Goal: Transaction & Acquisition: Download file/media

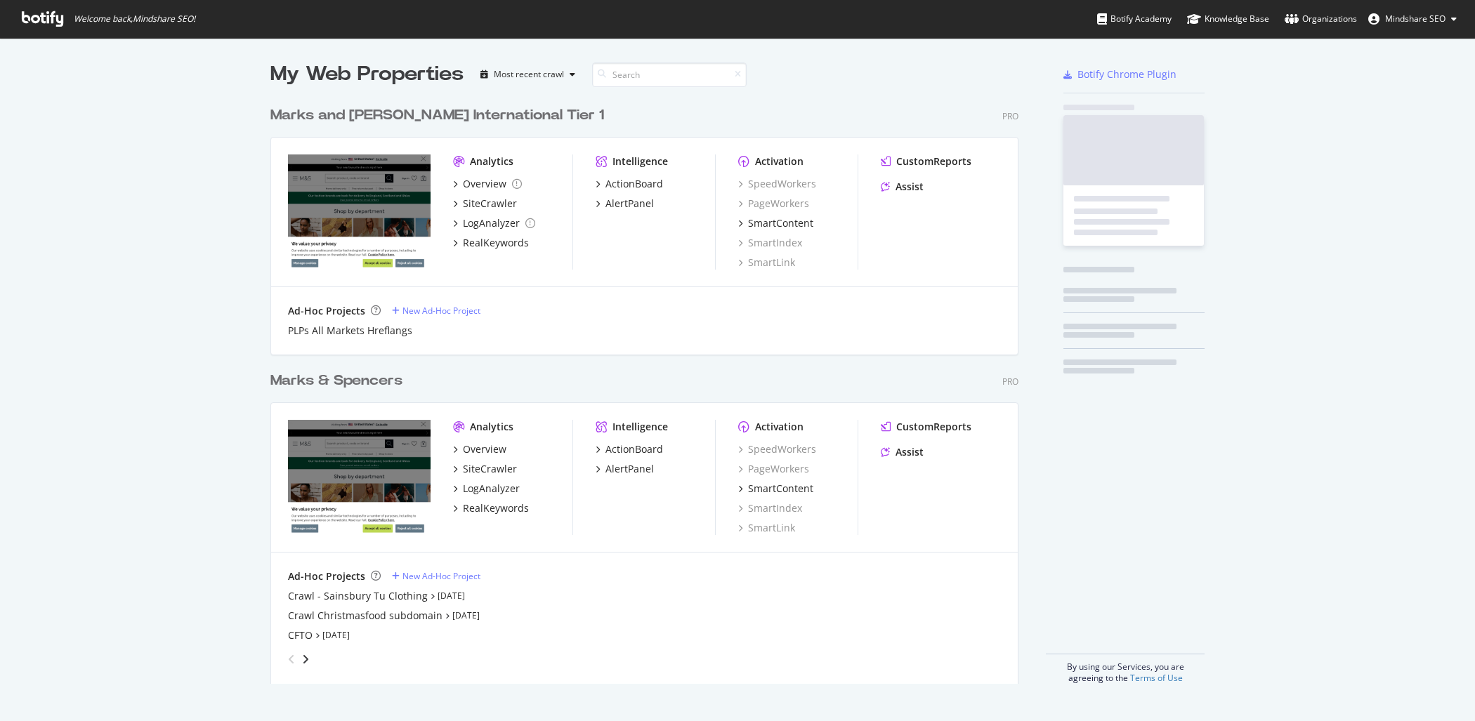
scroll to position [596, 759]
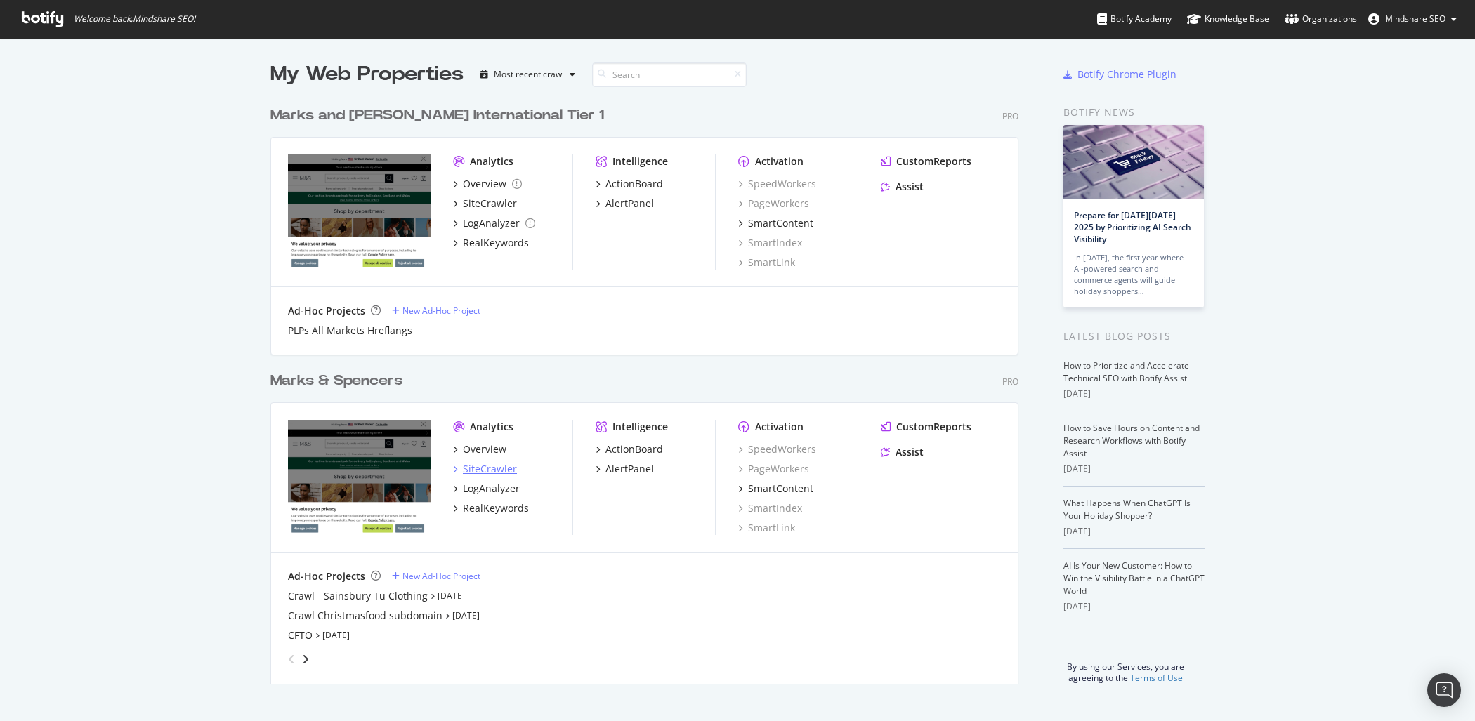
click at [492, 471] on div "SiteCrawler" at bounding box center [490, 469] width 54 height 14
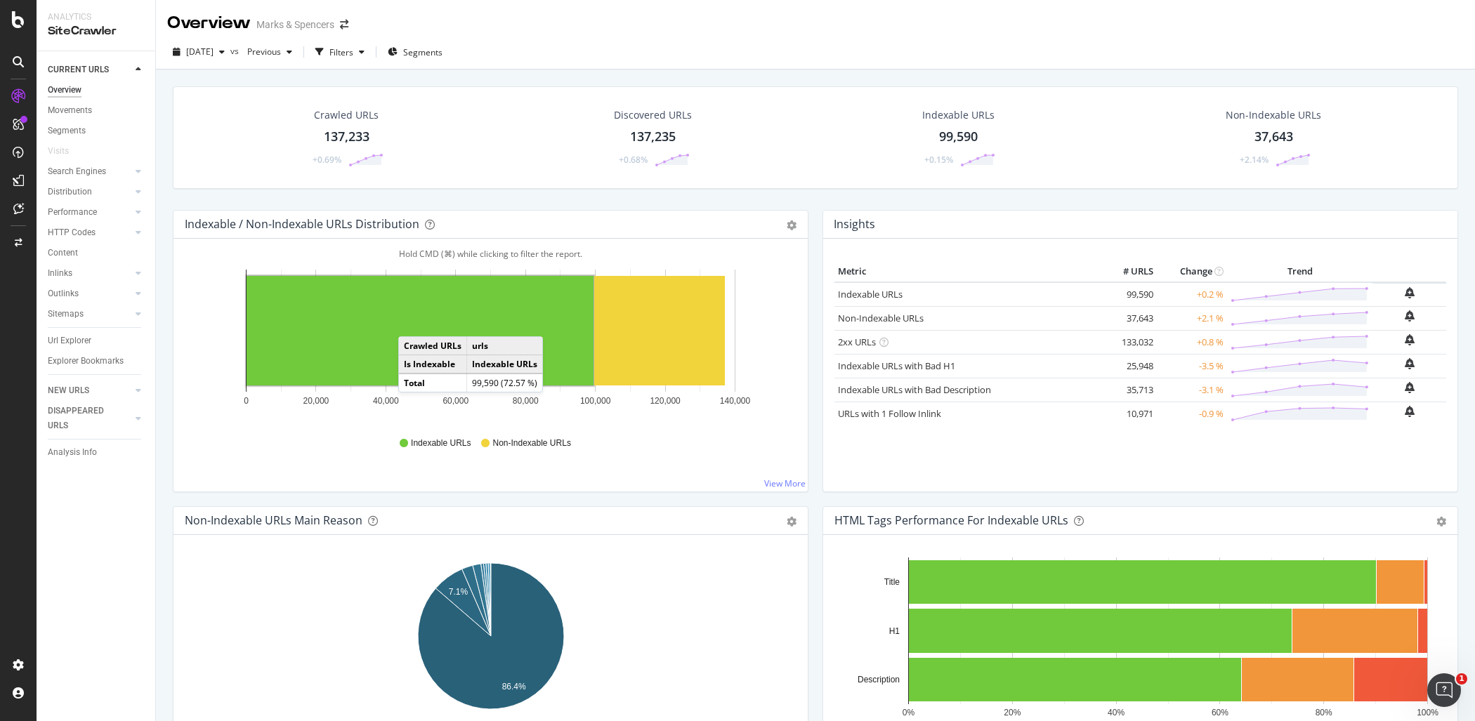
click at [358, 110] on div "Crawled URLs" at bounding box center [346, 115] width 65 height 14
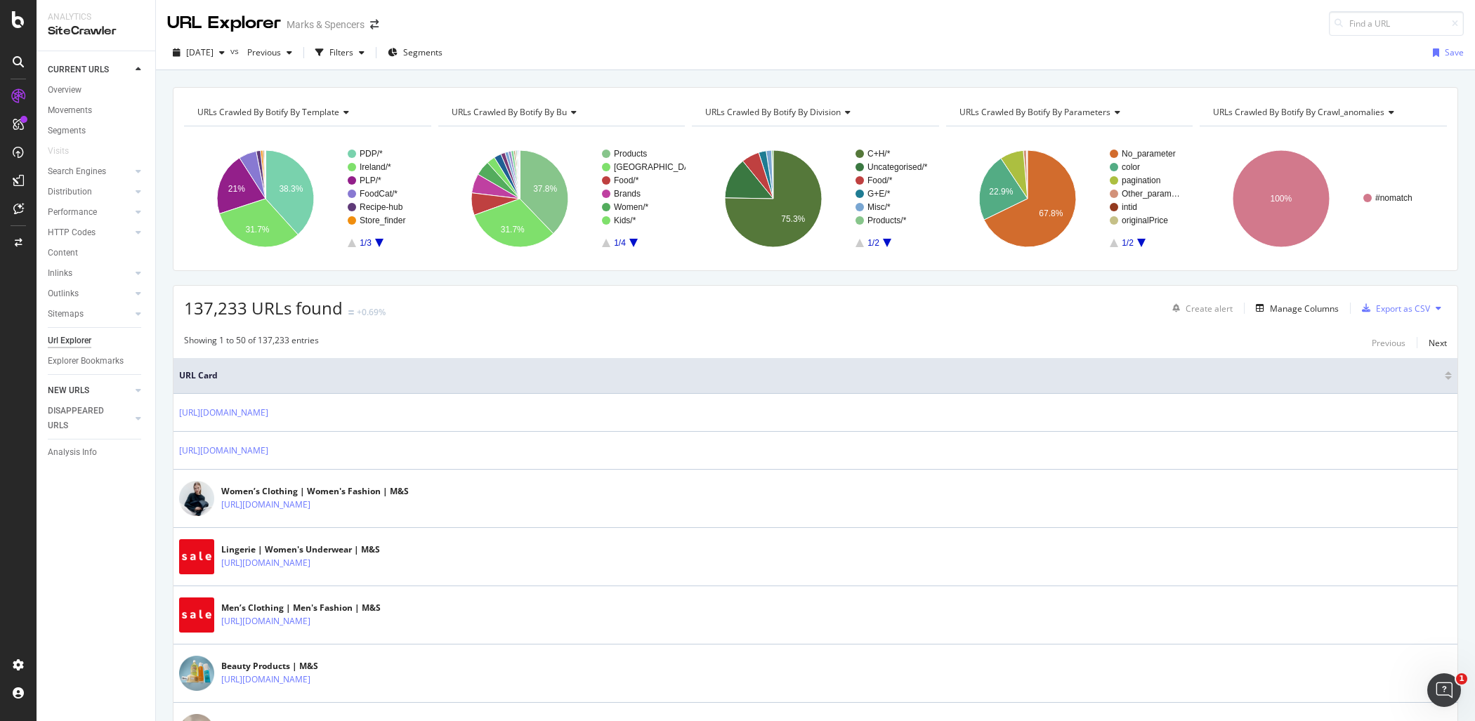
click at [101, 393] on link "NEW URLS" at bounding box center [90, 391] width 84 height 15
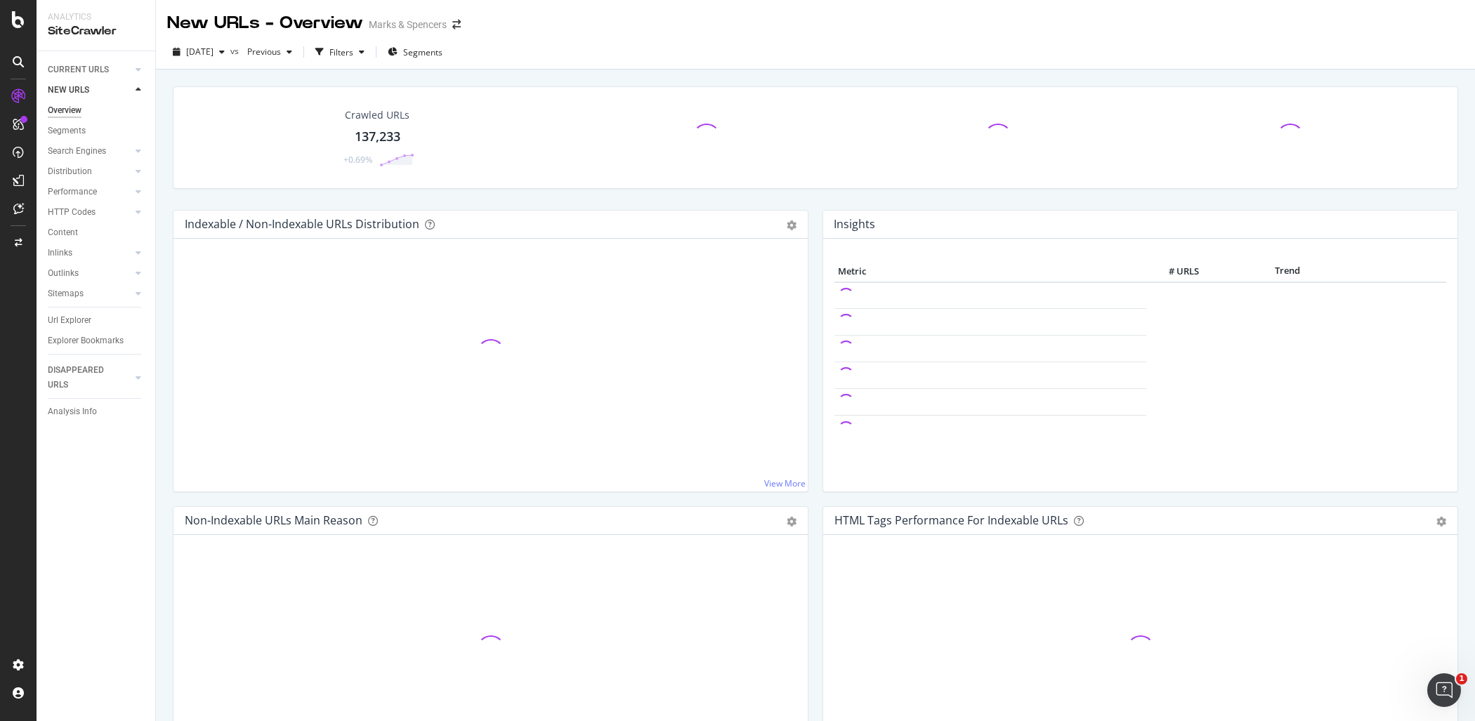
click at [20, 29] on div at bounding box center [18, 360] width 37 height 721
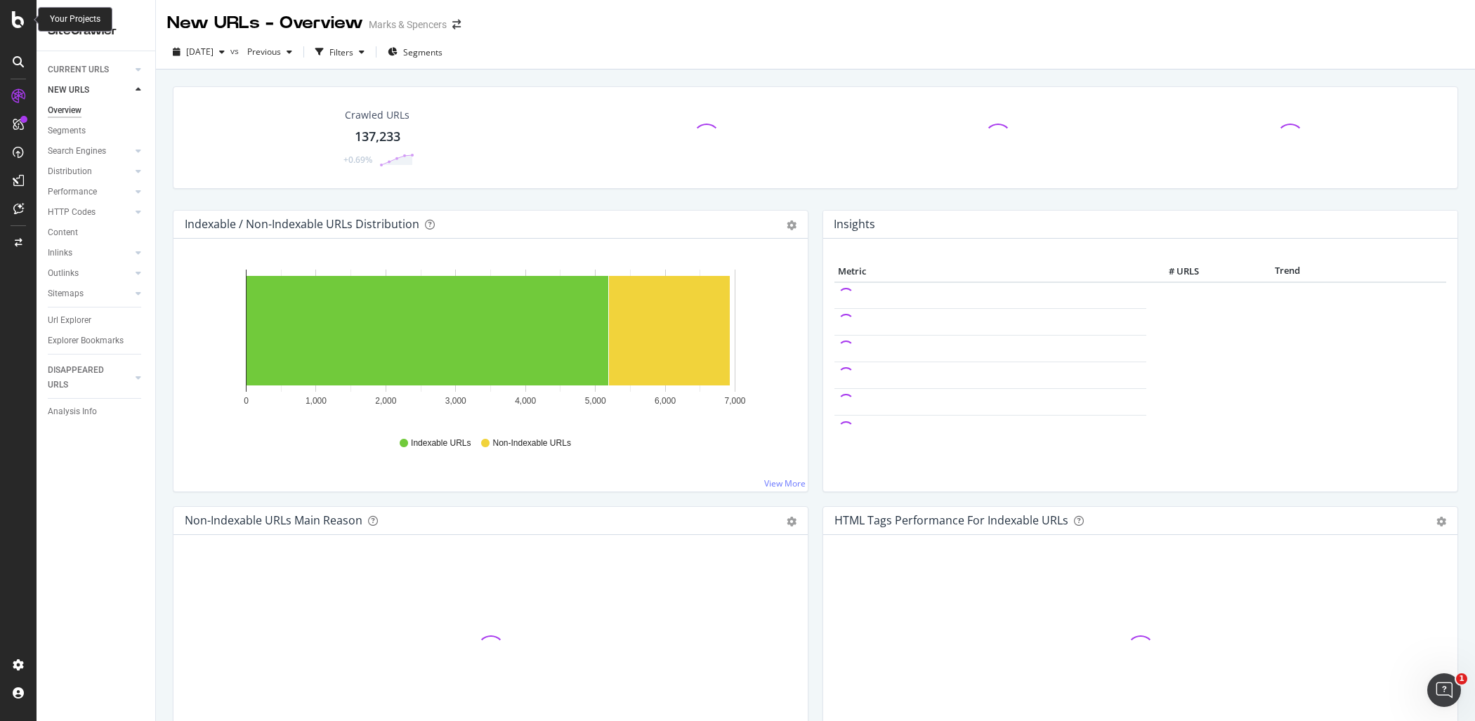
click at [20, 27] on icon at bounding box center [18, 19] width 13 height 17
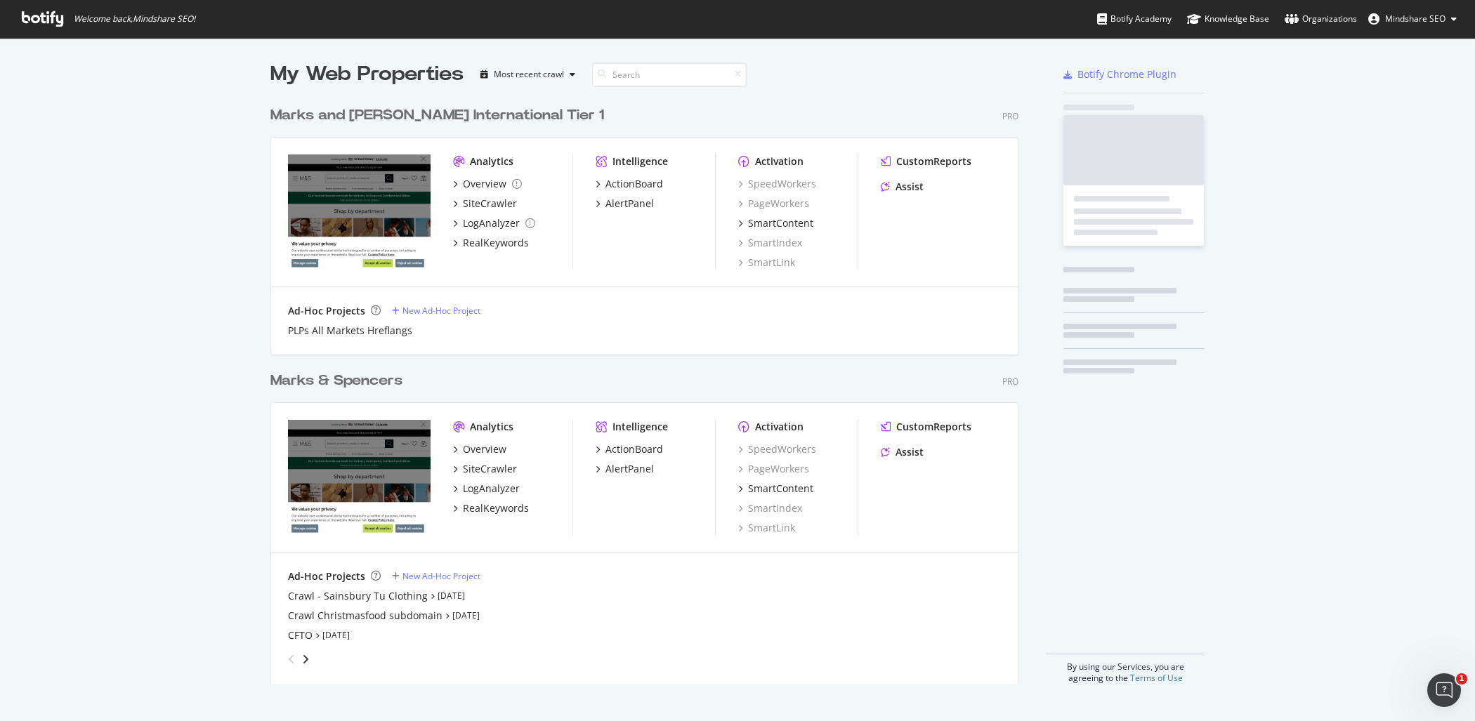
scroll to position [721, 1475]
click at [487, 469] on div "SiteCrawler" at bounding box center [490, 469] width 54 height 14
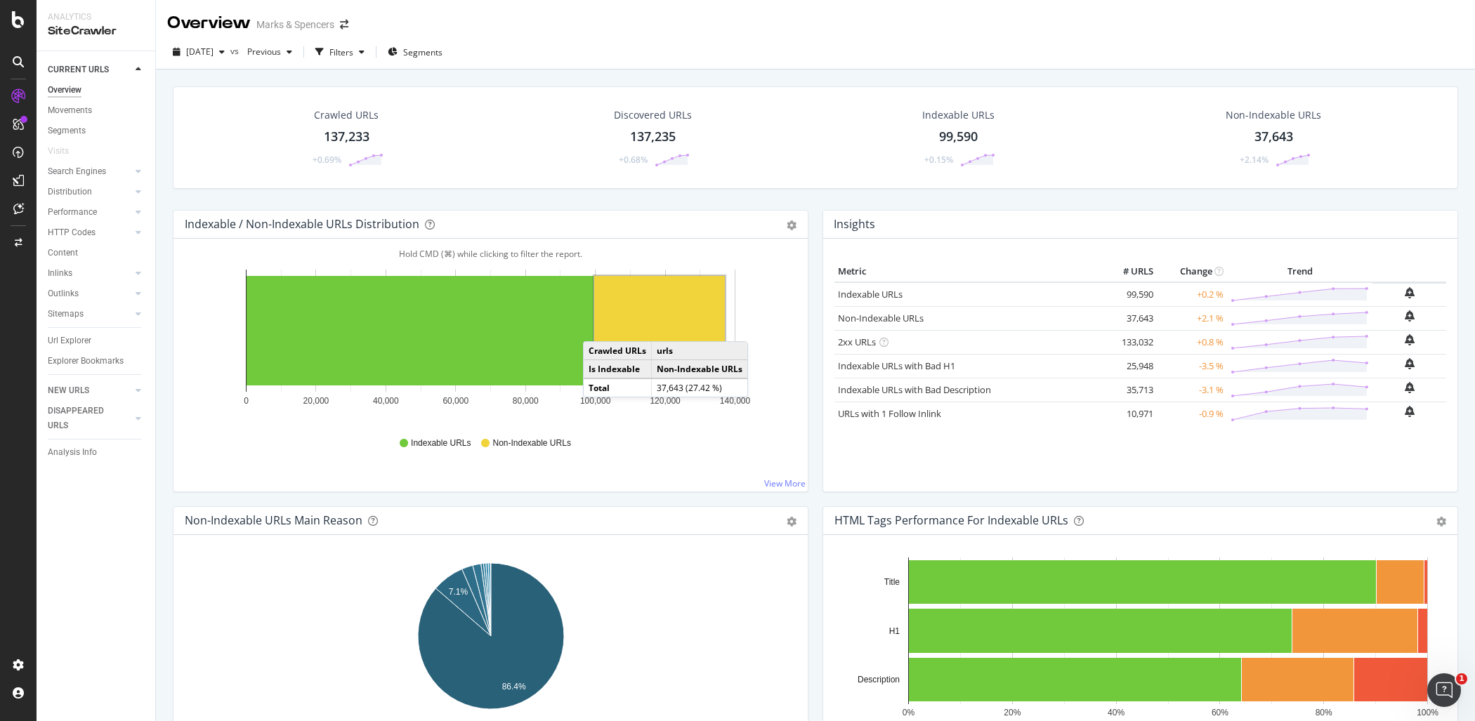
click at [355, 112] on div "Crawled URLs" at bounding box center [346, 115] width 65 height 14
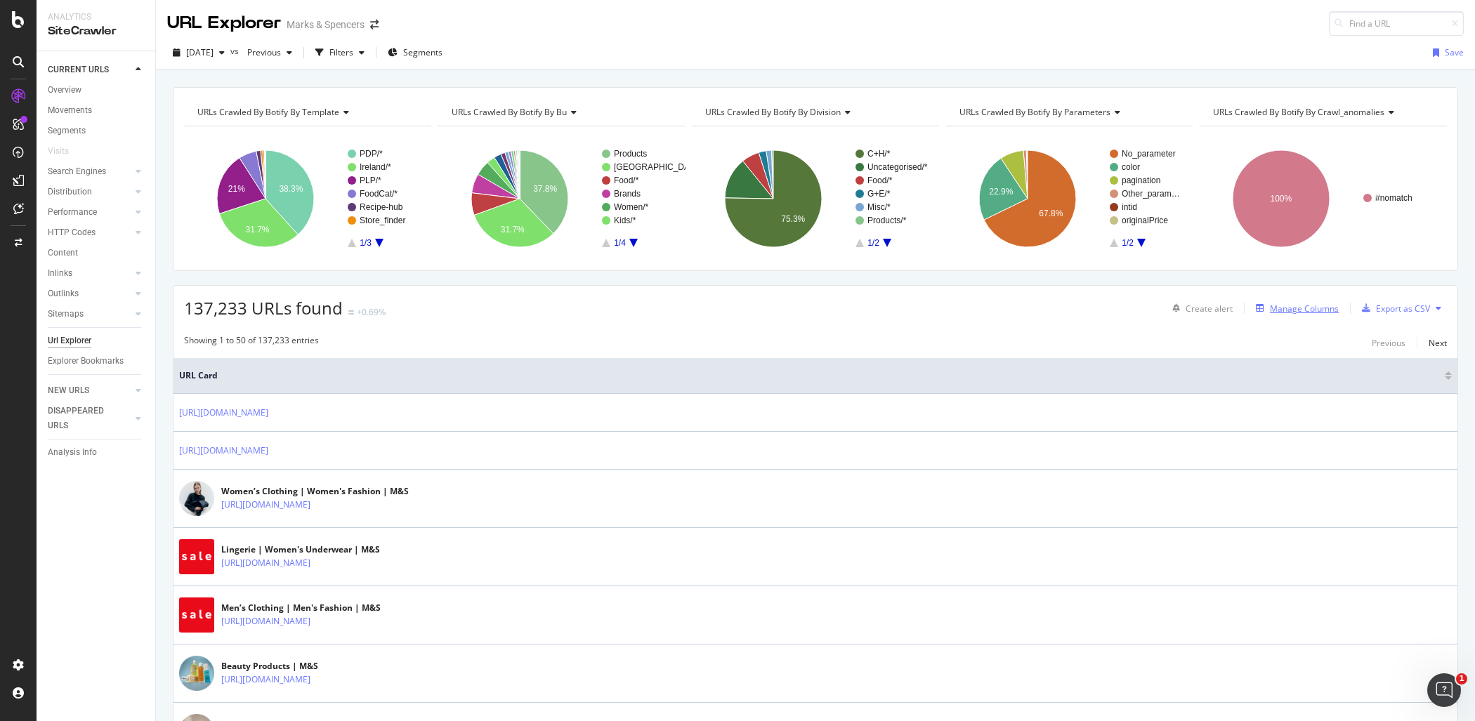
click at [1304, 309] on div "Manage Columns" at bounding box center [1304, 309] width 69 height 12
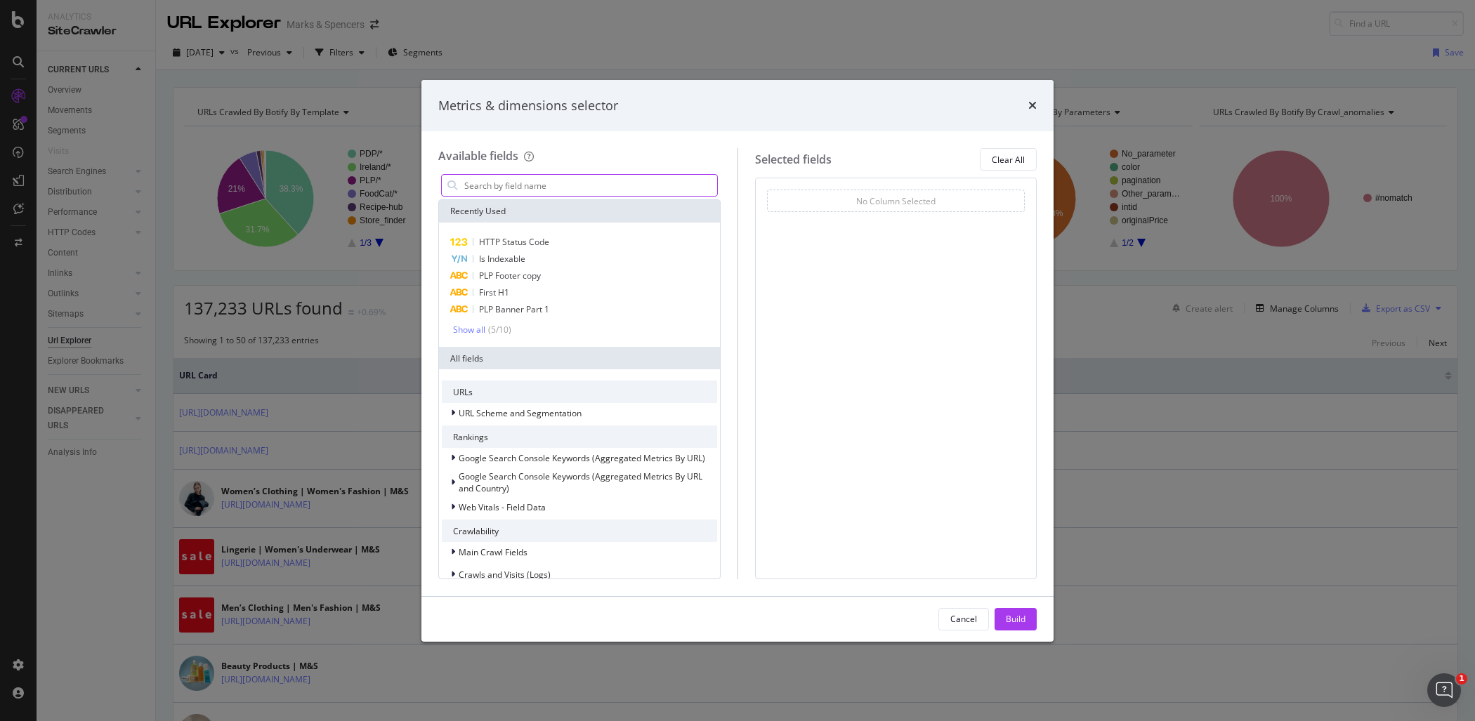
click at [645, 182] on input "modal" at bounding box center [590, 185] width 254 height 21
click at [549, 247] on div "HTTP Status Code" at bounding box center [579, 242] width 275 height 17
click at [599, 191] on input "modal" at bounding box center [590, 185] width 254 height 21
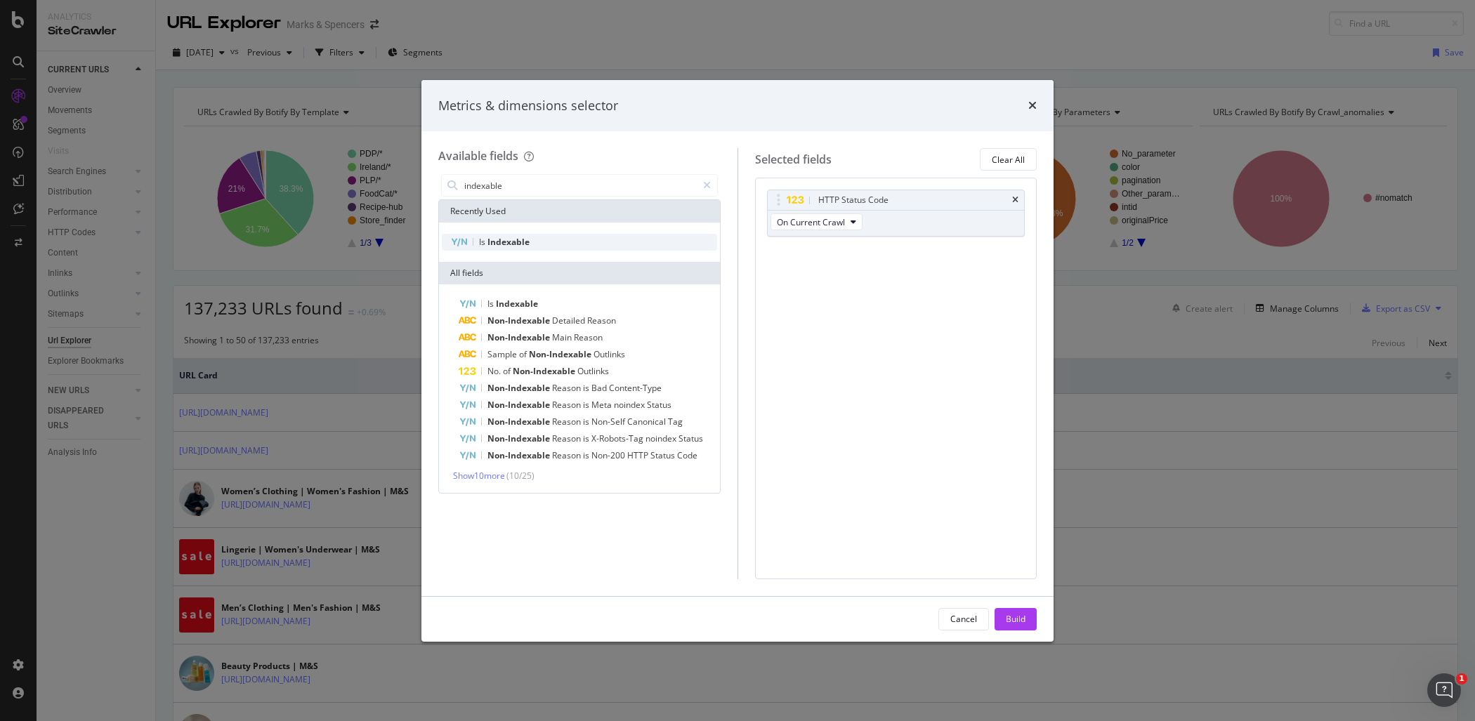
click at [575, 240] on div "Is Indexable" at bounding box center [579, 242] width 275 height 17
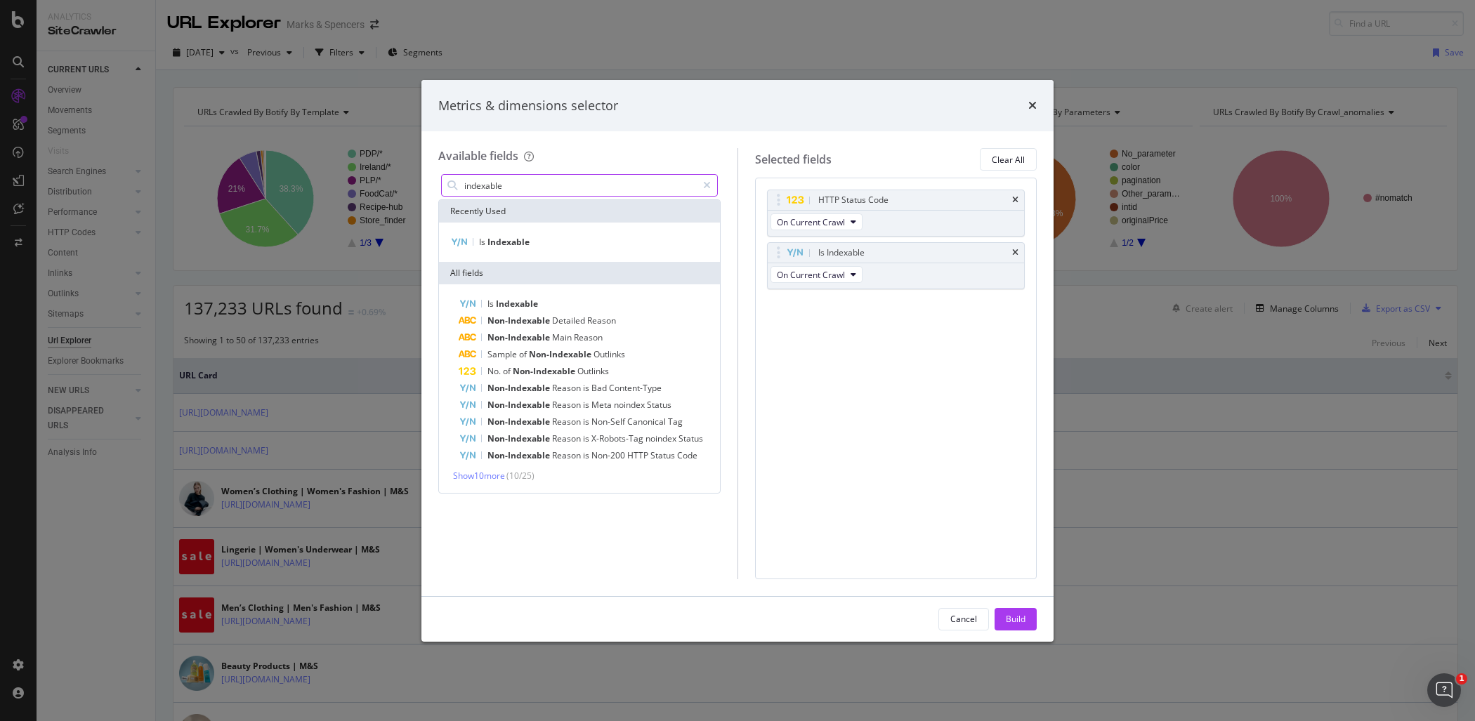
click at [532, 178] on input "indexable" at bounding box center [580, 185] width 234 height 21
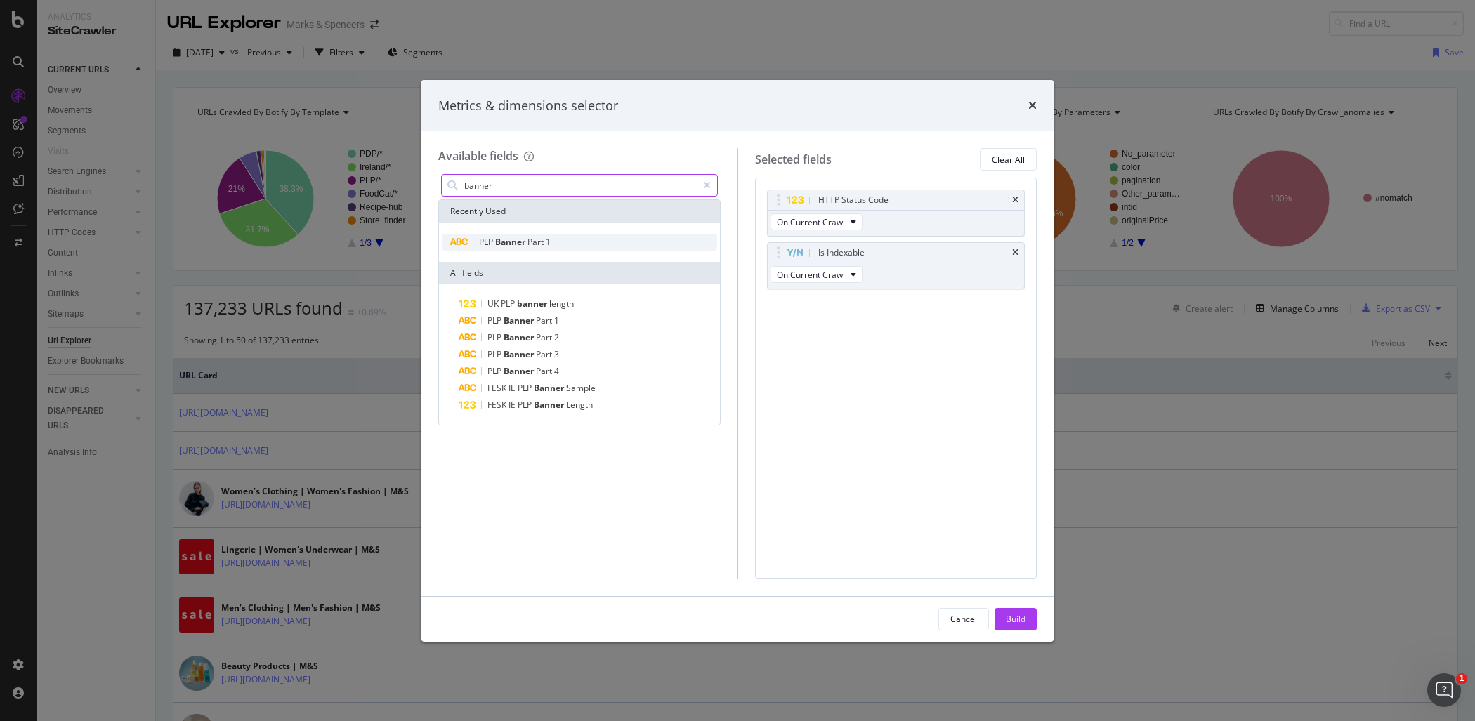
type input "banner"
click at [521, 243] on span "Banner" at bounding box center [511, 242] width 32 height 12
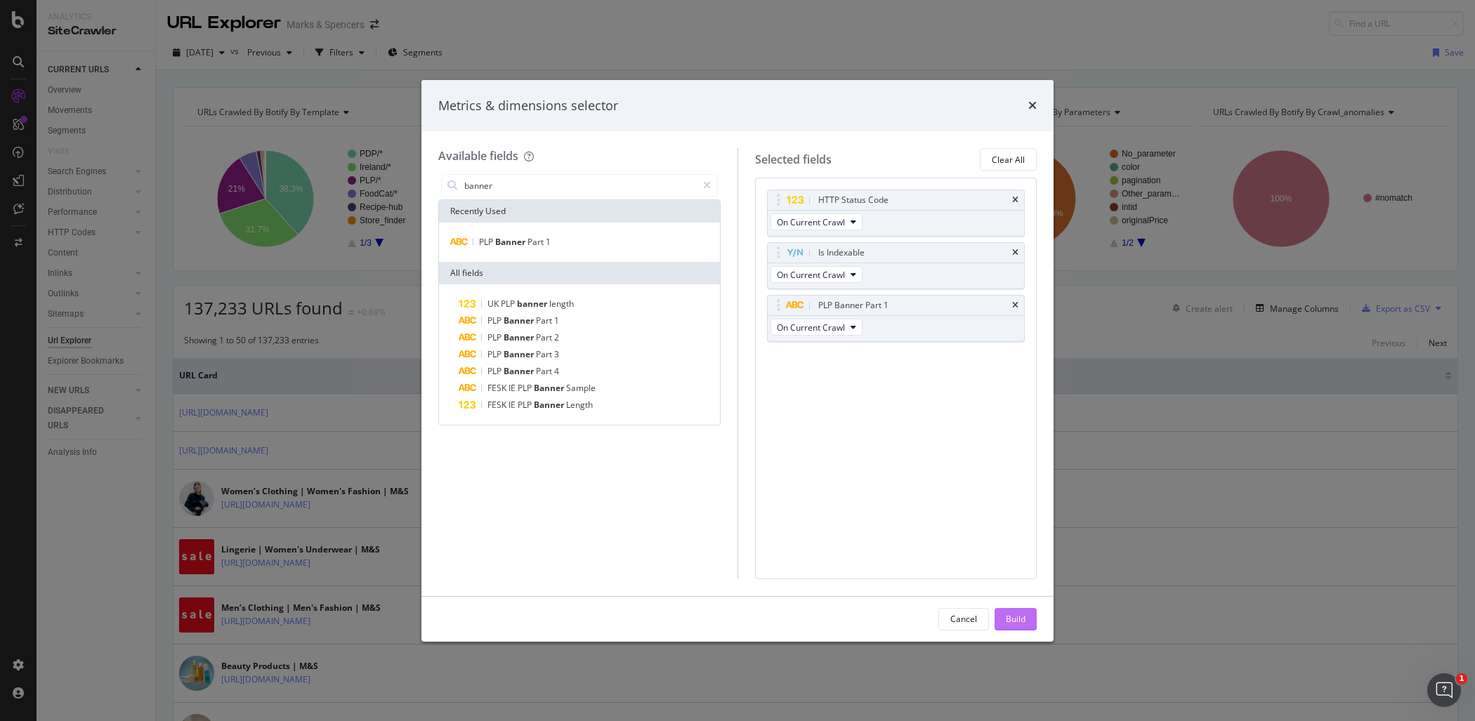
click at [1027, 625] on button "Build" at bounding box center [1016, 619] width 42 height 22
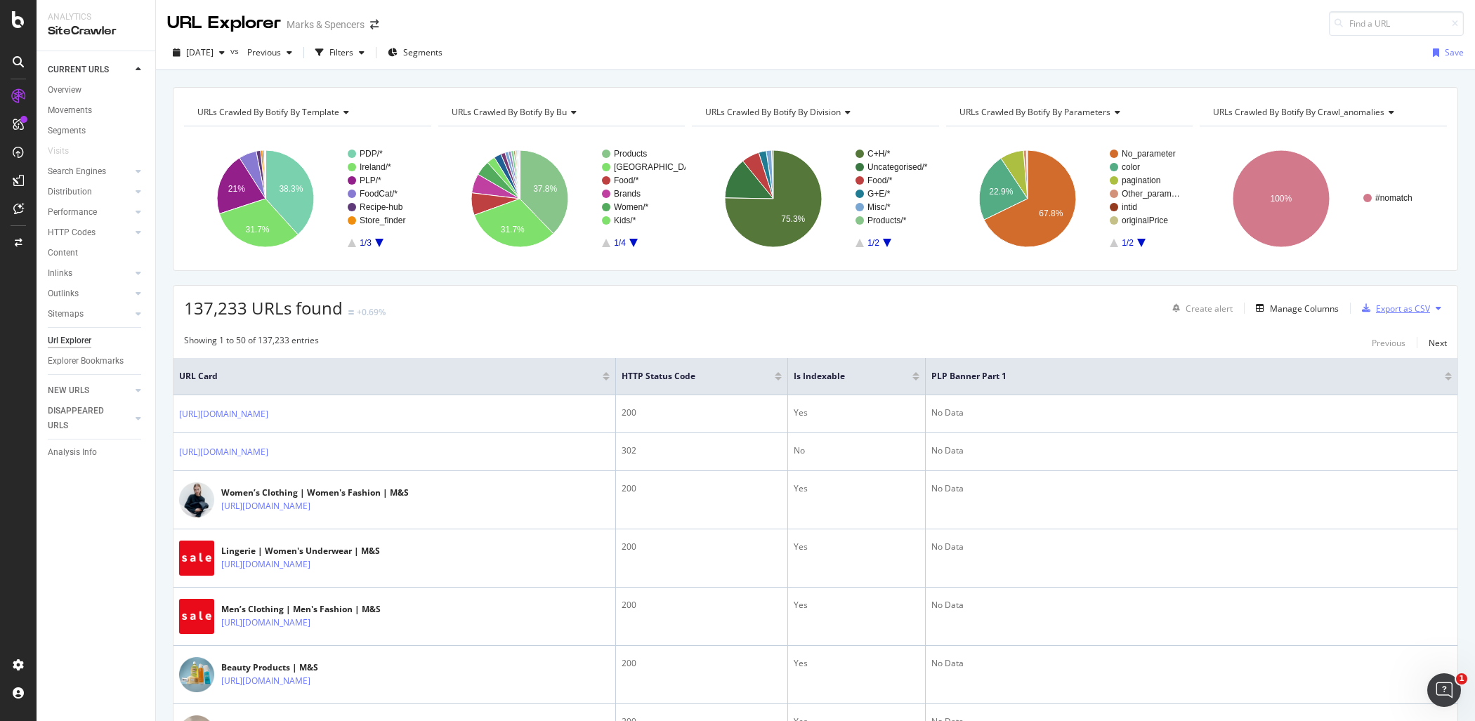
click at [1384, 303] on div "Export as CSV" at bounding box center [1403, 309] width 54 height 12
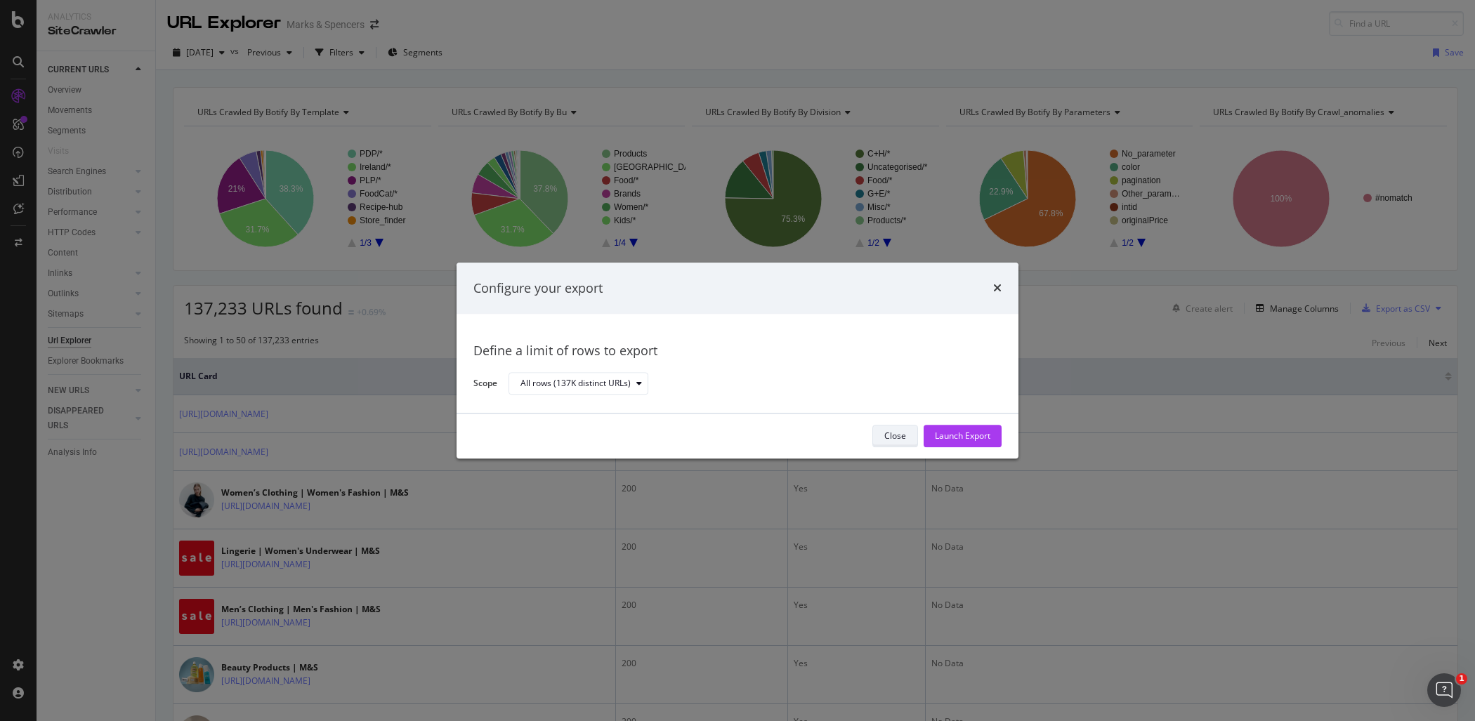
click at [910, 434] on button "Close" at bounding box center [896, 436] width 46 height 22
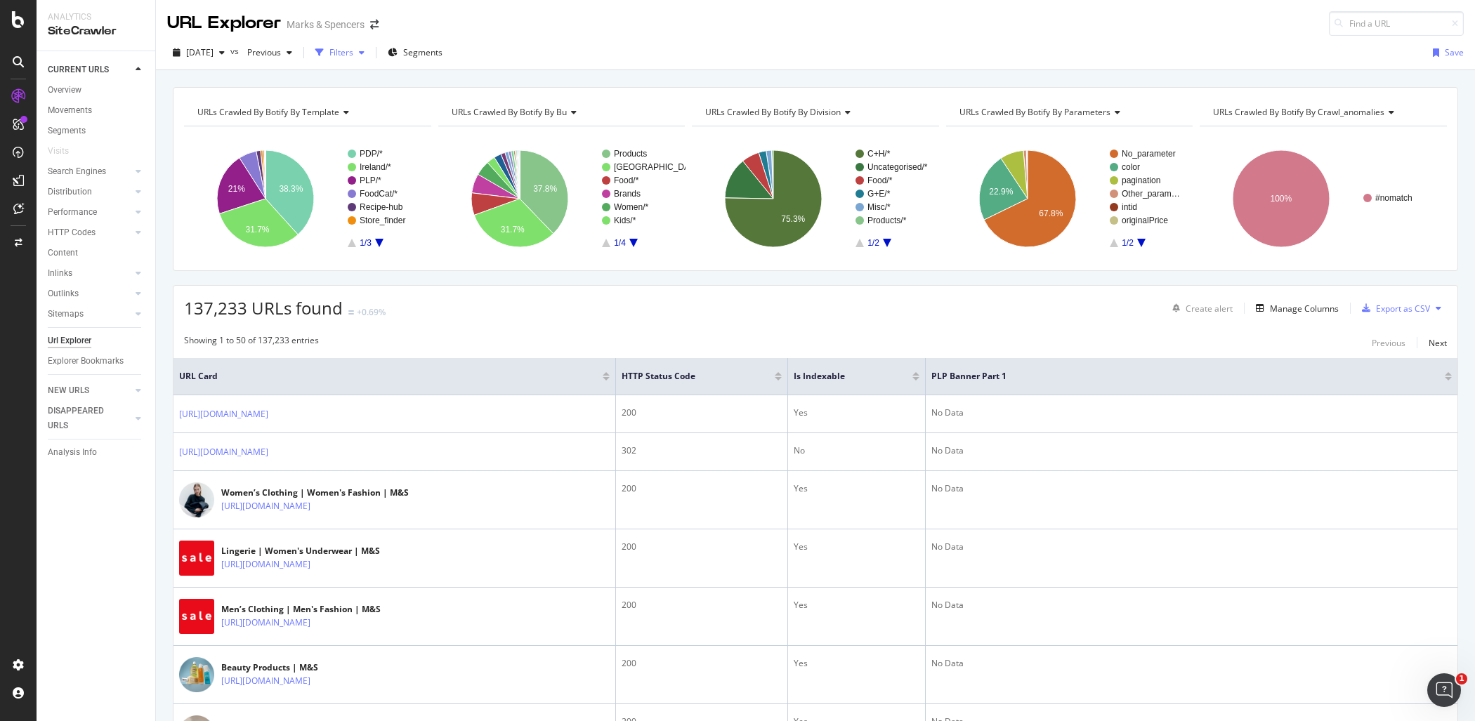
click at [353, 53] on div "Filters" at bounding box center [341, 52] width 24 height 12
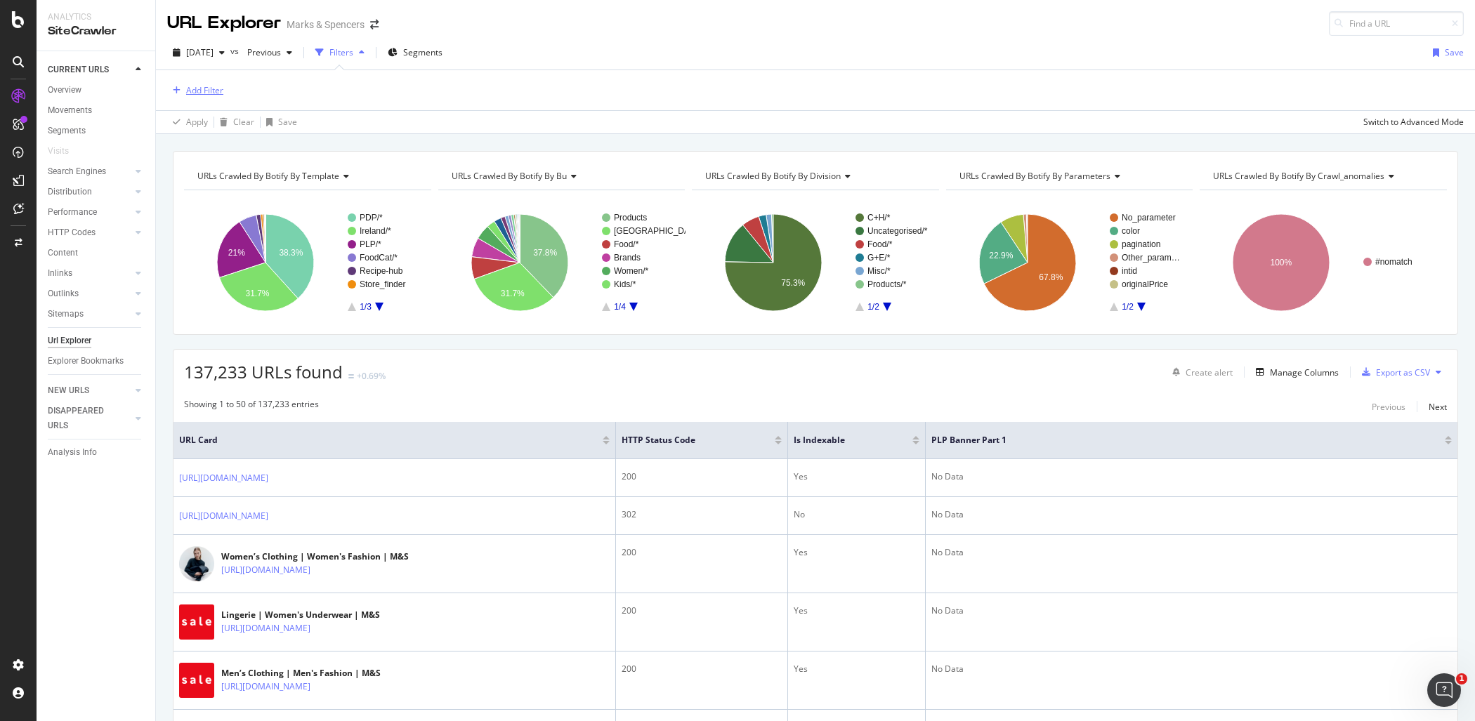
click at [211, 89] on div "Add Filter" at bounding box center [204, 90] width 37 height 12
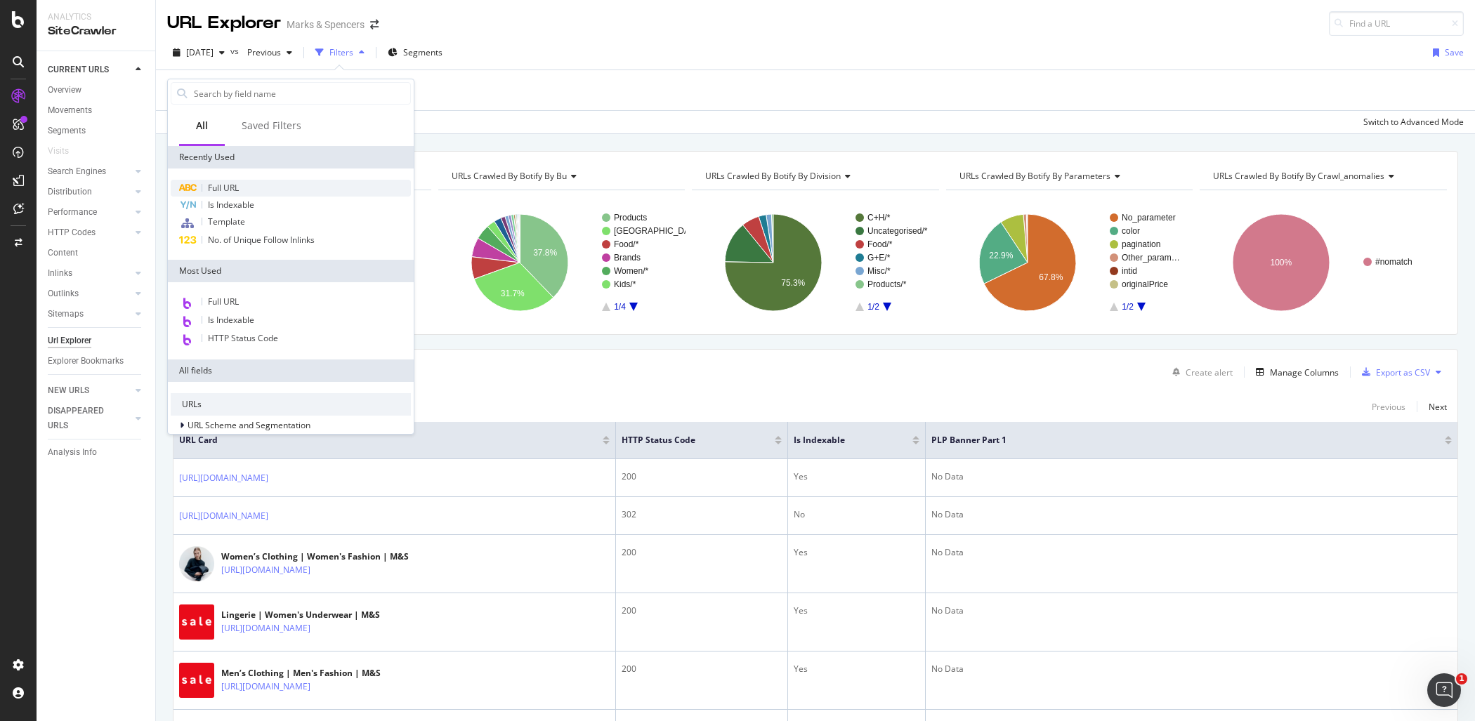
click at [235, 188] on span "Full URL" at bounding box center [223, 188] width 31 height 12
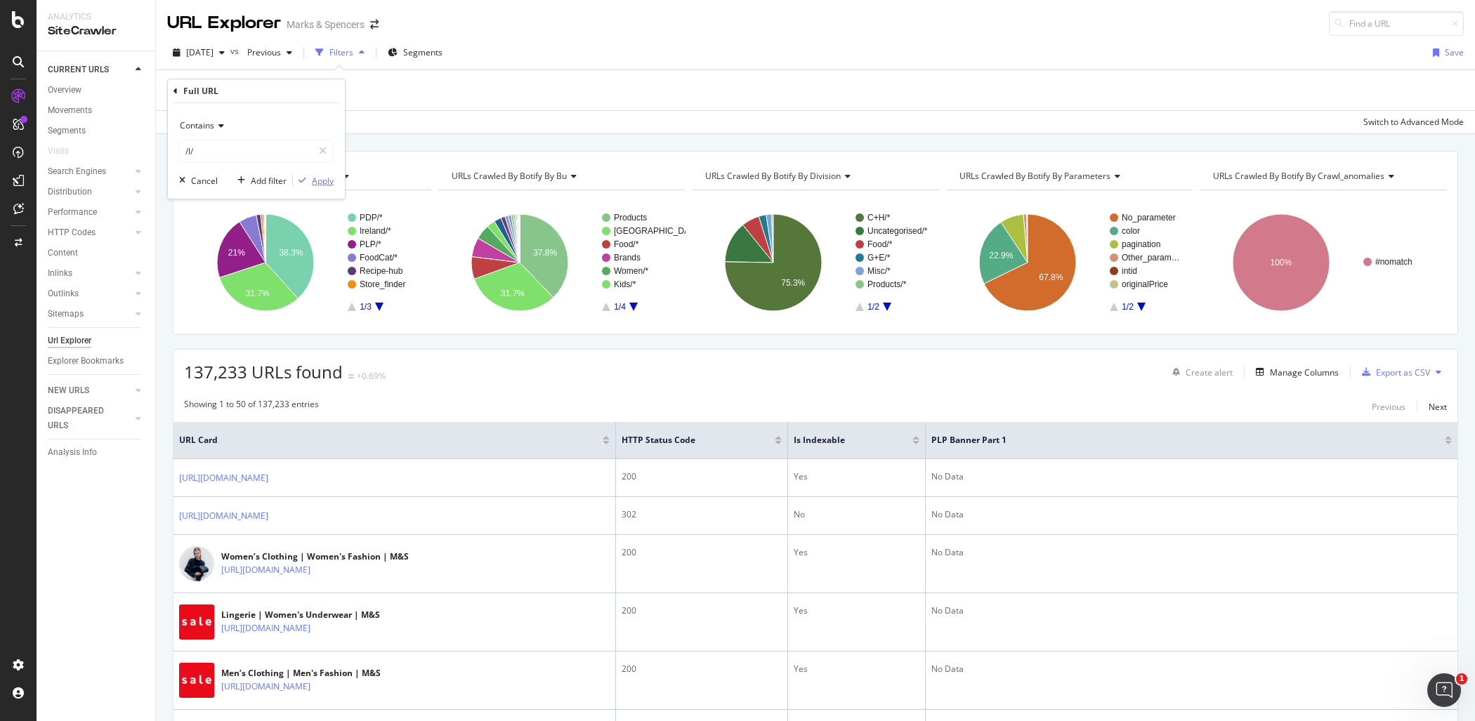
click at [312, 179] on div "Apply" at bounding box center [323, 181] width 22 height 12
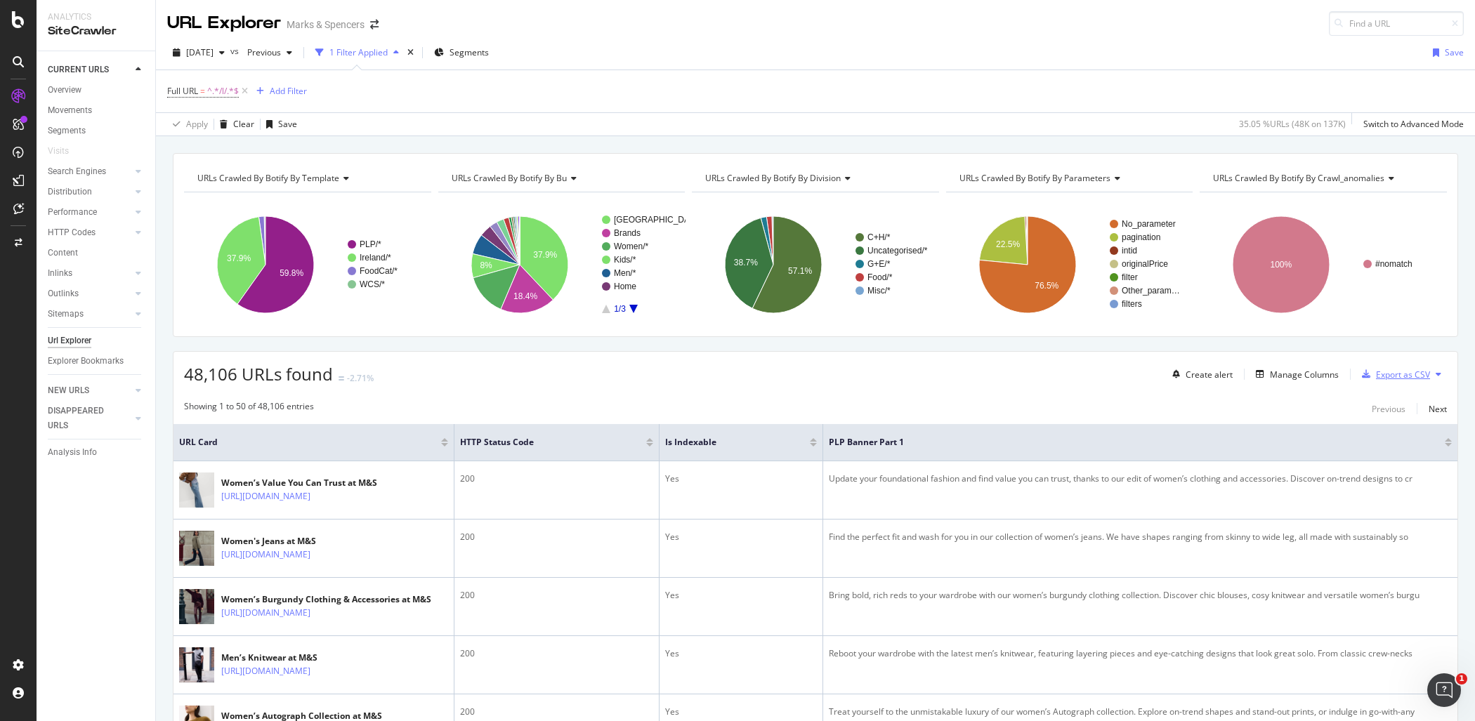
click at [1396, 370] on div "Export as CSV" at bounding box center [1403, 375] width 54 height 12
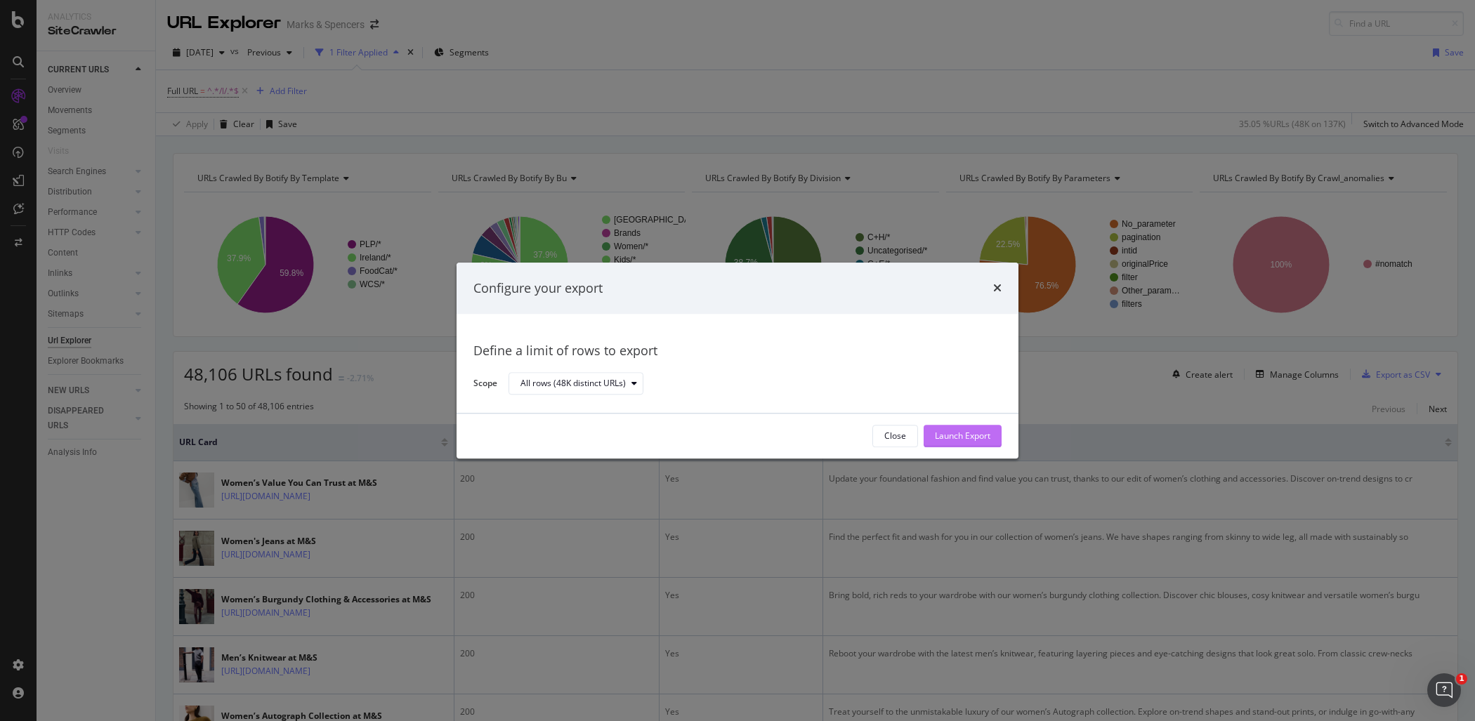
click at [991, 431] on button "Launch Export" at bounding box center [963, 436] width 78 height 22
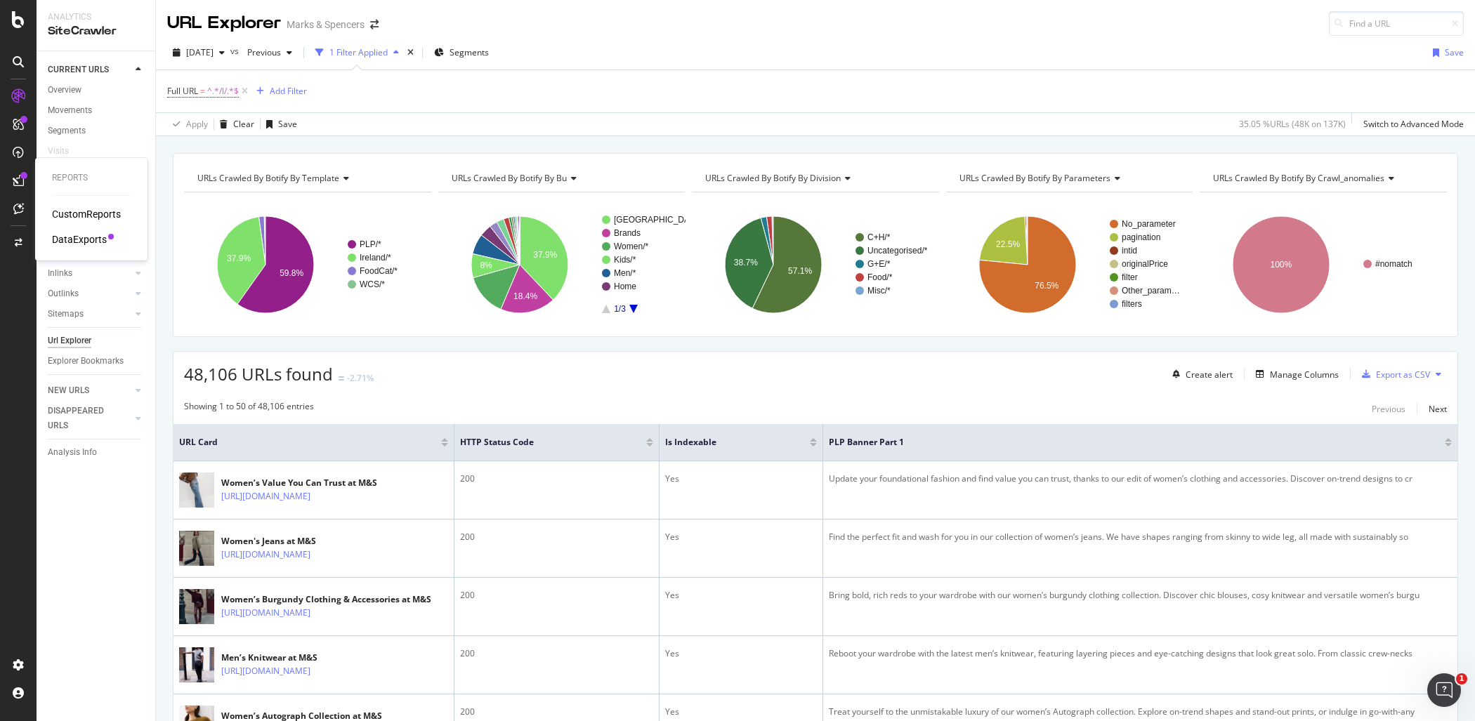
click at [81, 239] on div "DataExports" at bounding box center [79, 240] width 55 height 14
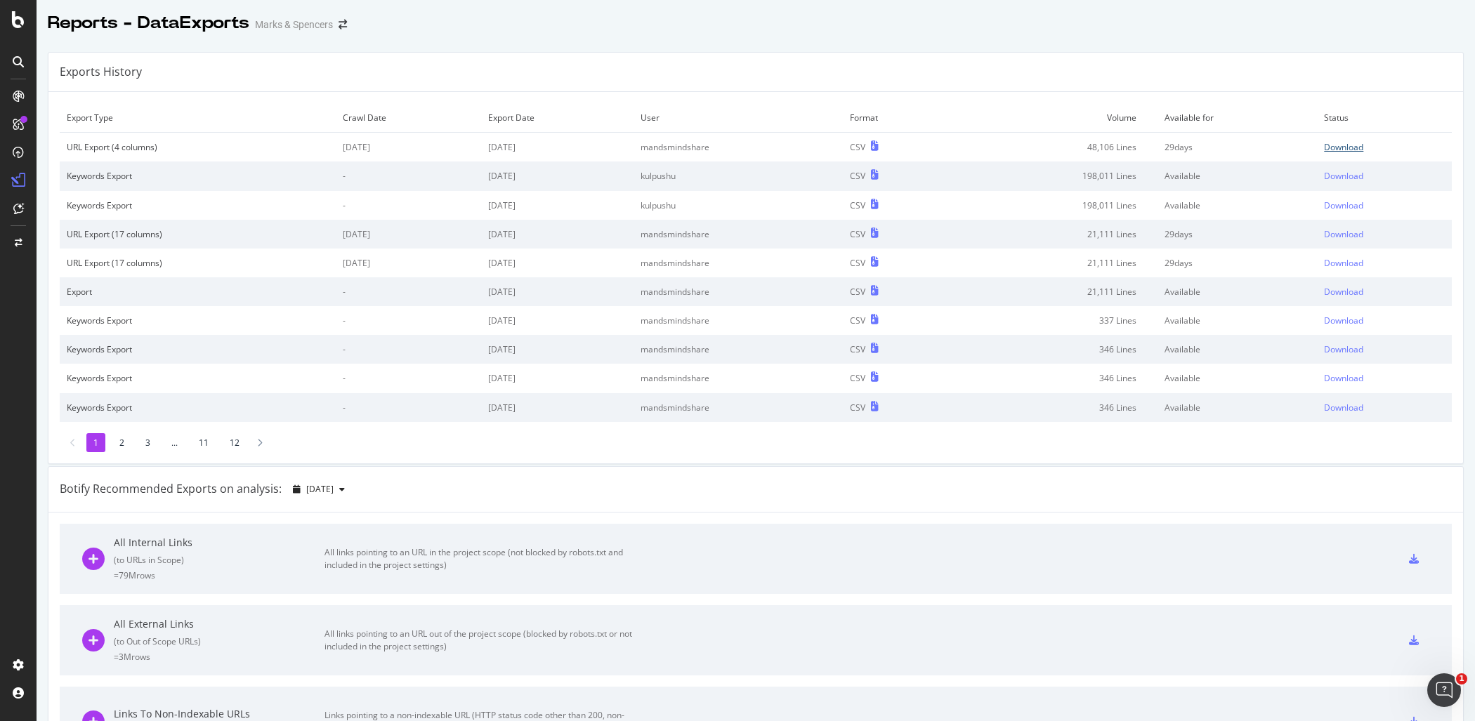
click at [1341, 146] on div "Download" at bounding box center [1343, 147] width 39 height 12
